Goal: Information Seeking & Learning: Learn about a topic

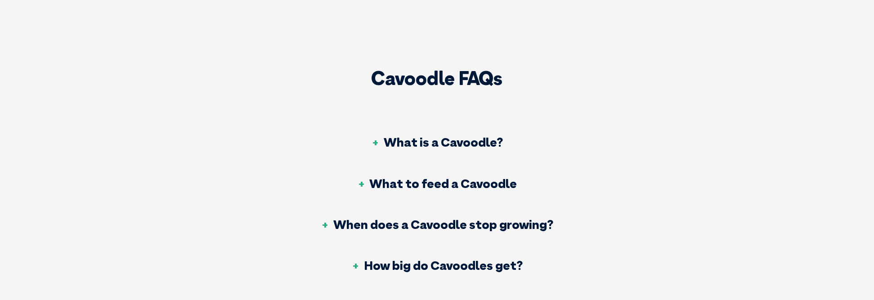
scroll to position [3268, 0]
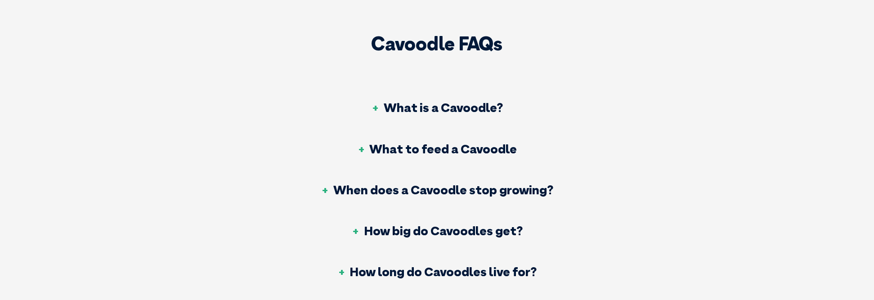
click at [473, 143] on h3 "What to feed a Cavoodle" at bounding box center [437, 149] width 160 height 13
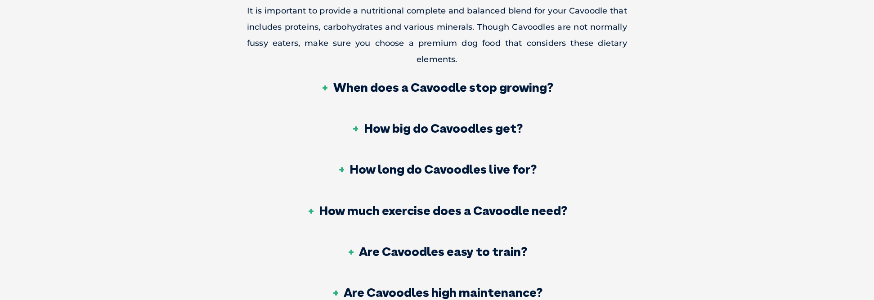
scroll to position [3466, 0]
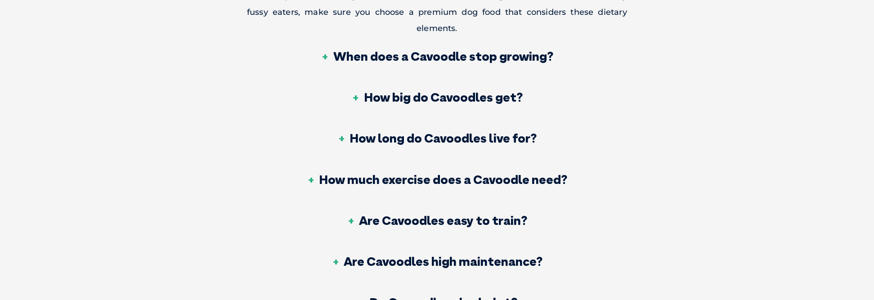
click at [486, 173] on h3 "How much exercise does a Cavoodle need?" at bounding box center [437, 179] width 261 height 13
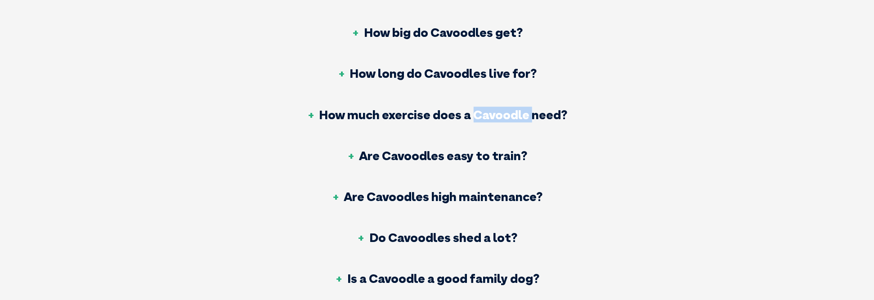
click at [413, 108] on h3 "How much exercise does a Cavoodle need?" at bounding box center [437, 114] width 261 height 13
click at [550, 108] on h3 "How much exercise does a Cavoodle need?" at bounding box center [437, 114] width 261 height 13
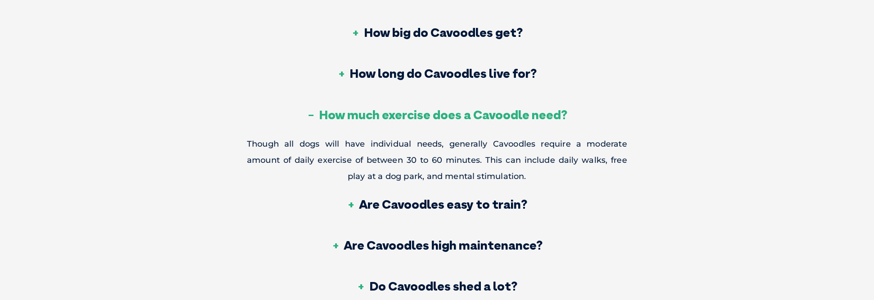
click at [494, 198] on h3 "Are Cavoodles easy to train?" at bounding box center [437, 204] width 181 height 13
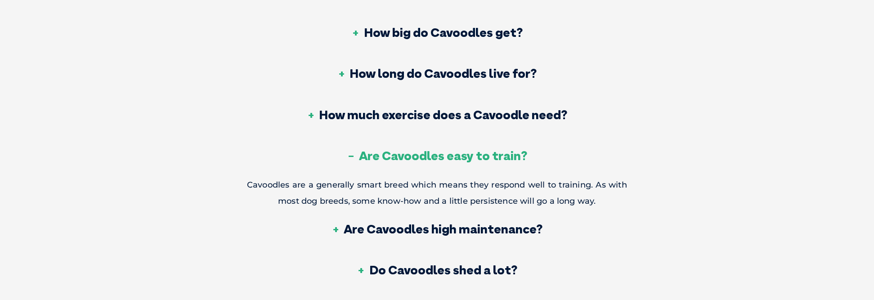
click at [494, 223] on h3 "Are Cavoodles high maintenance?" at bounding box center [437, 229] width 211 height 13
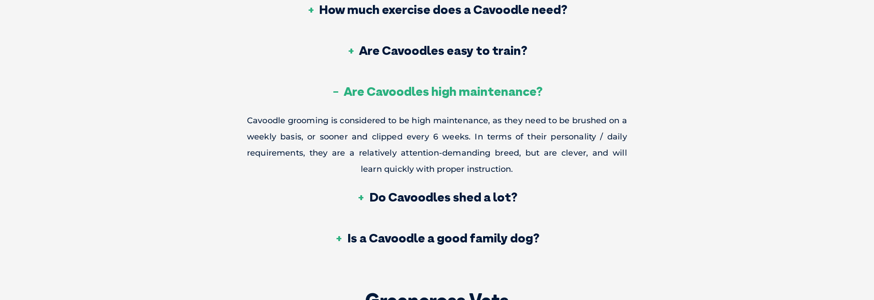
scroll to position [3676, 0]
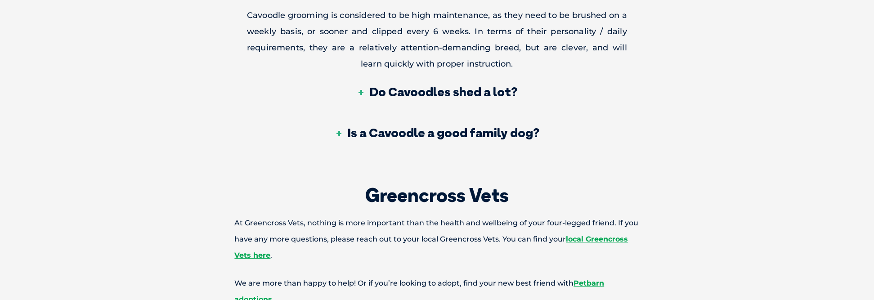
click at [453, 126] on h3 "Is a Cavoodle a good family dog?" at bounding box center [437, 132] width 205 height 13
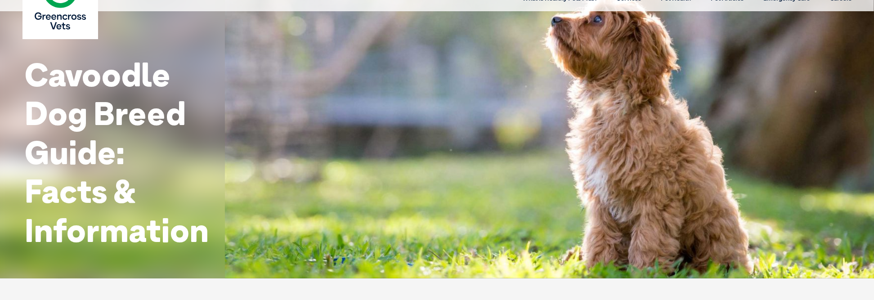
scroll to position [0, 0]
